Goal: Check status: Check status

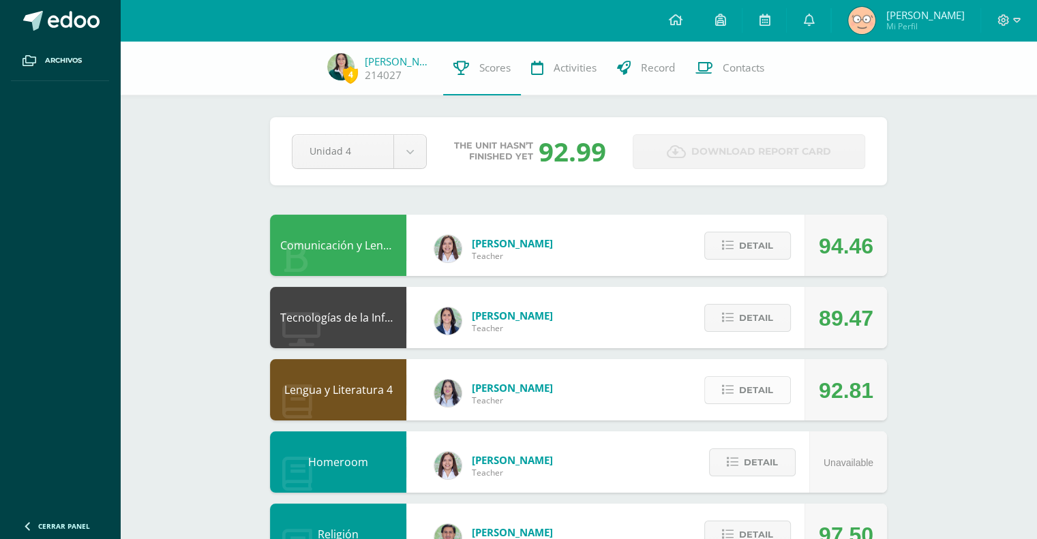
click at [770, 389] on span "Detail" at bounding box center [756, 390] width 34 height 25
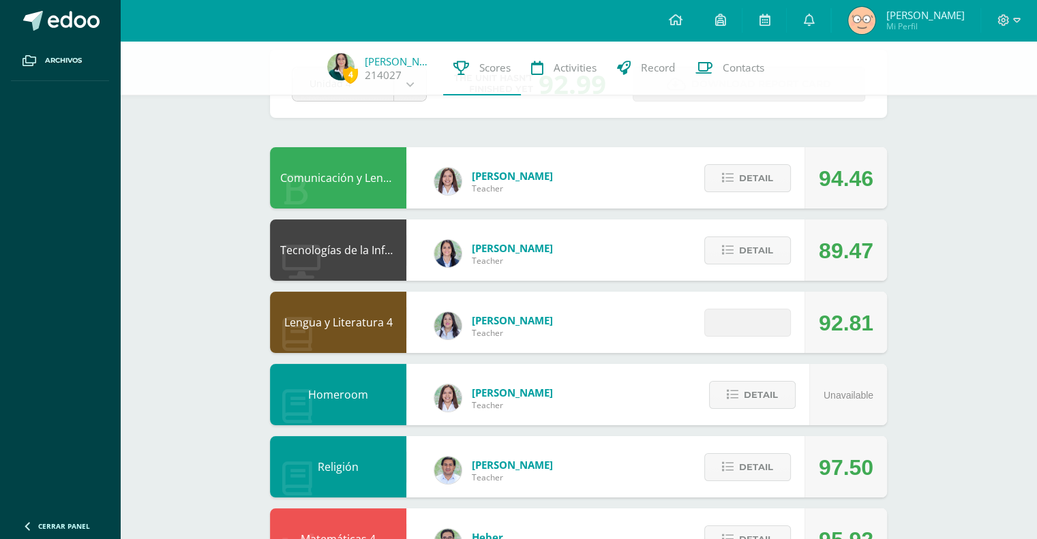
scroll to position [72, 0]
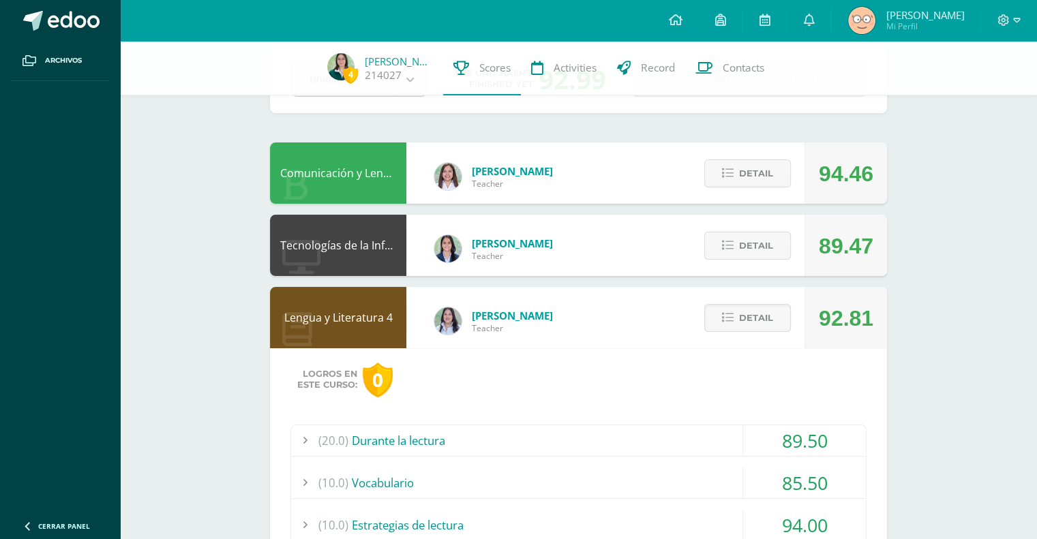
click at [684, 449] on div "(20.0) Durante la lectura" at bounding box center [578, 440] width 575 height 31
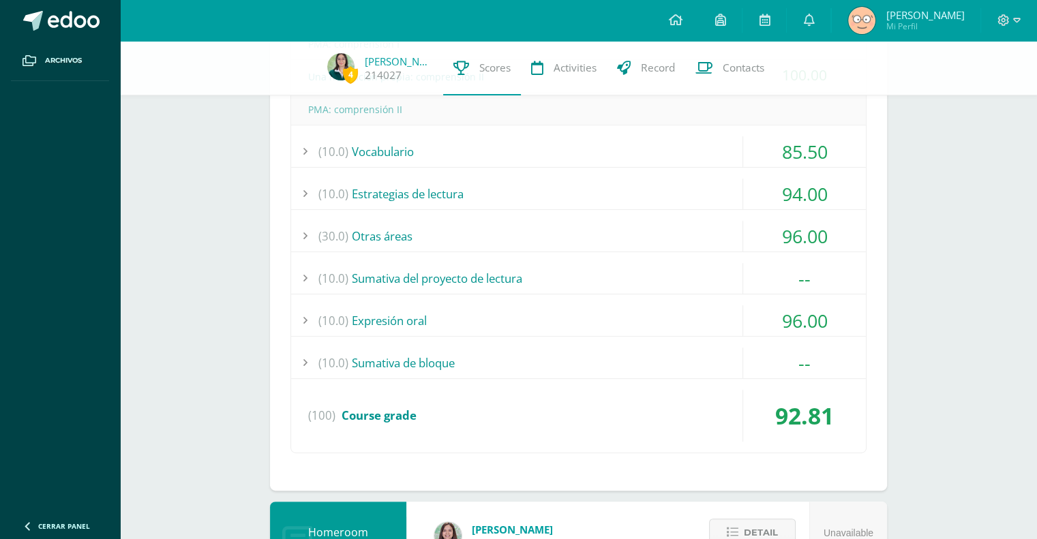
scroll to position [534, 0]
click at [683, 291] on div "(10.0) Sumativa del proyecto de lectura" at bounding box center [578, 277] width 575 height 31
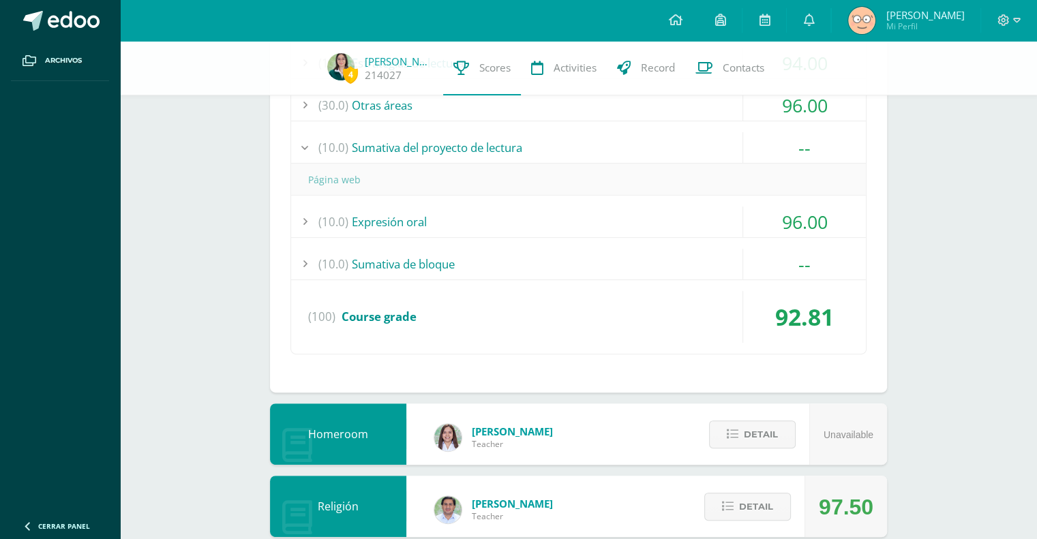
scroll to position [532, 0]
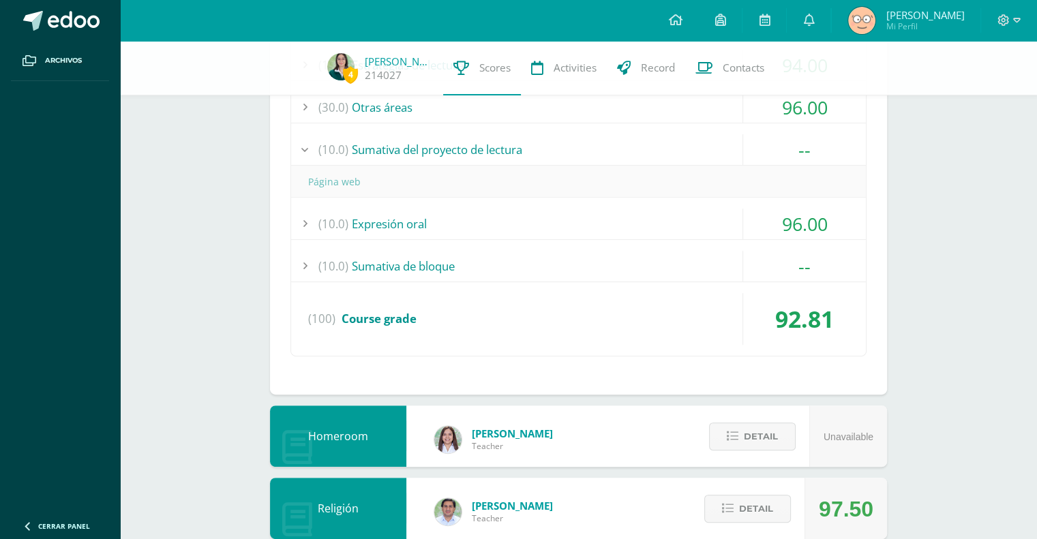
click at [733, 261] on div "(10.0) Sumativa de bloque" at bounding box center [578, 266] width 575 height 31
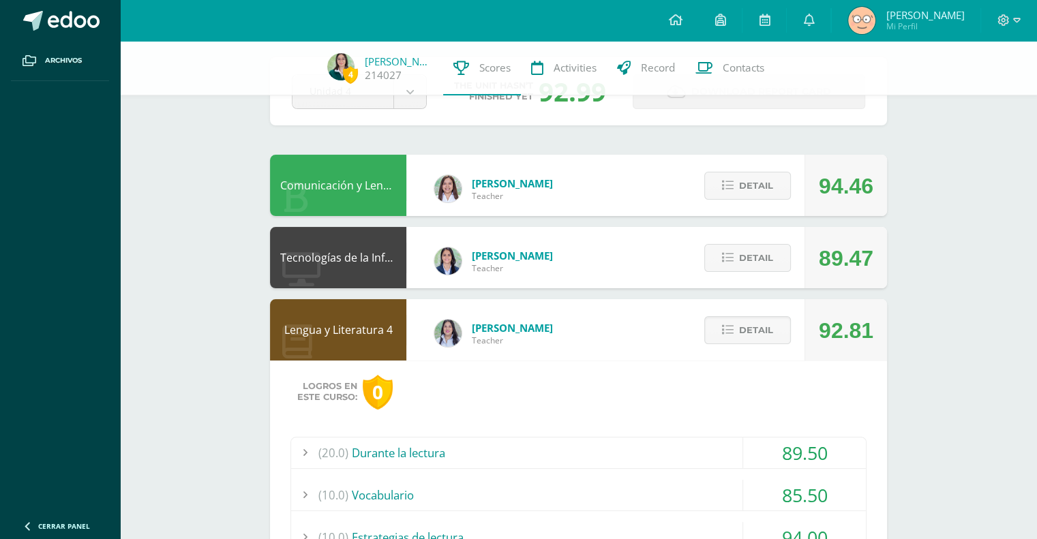
scroll to position [60, 0]
